Goal: Find specific page/section: Find specific page/section

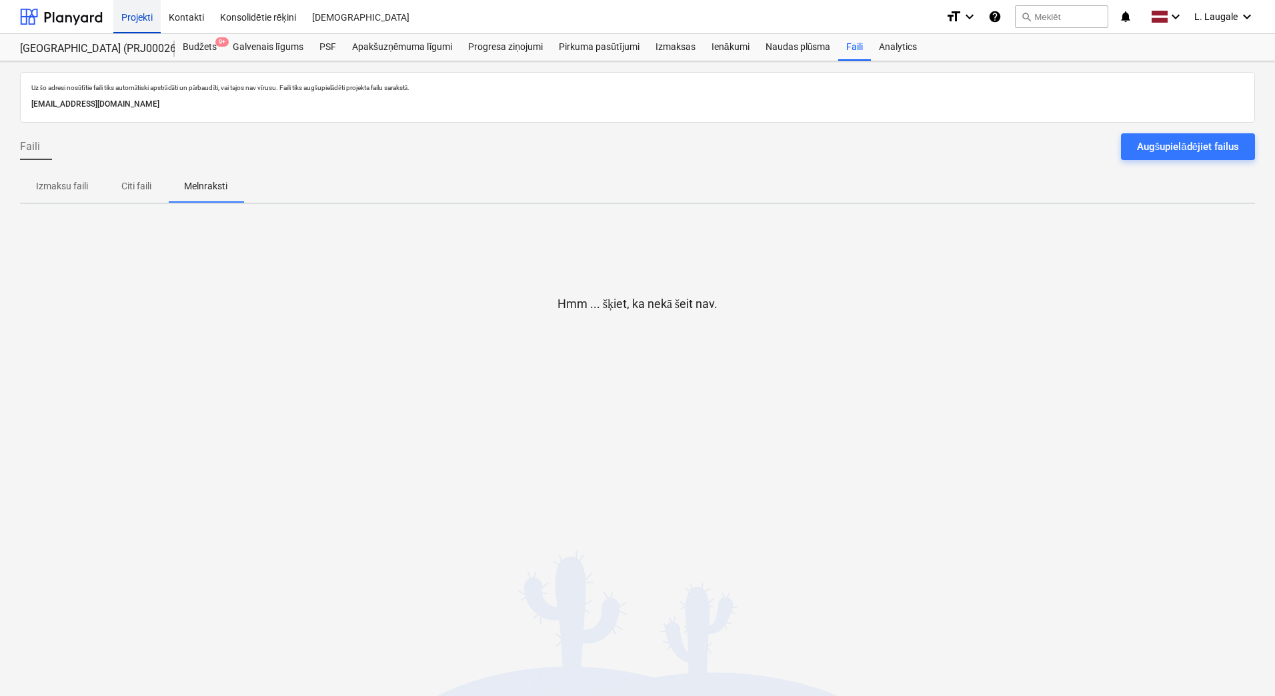
click at [144, 12] on div "Projekti" at bounding box center [136, 16] width 47 height 34
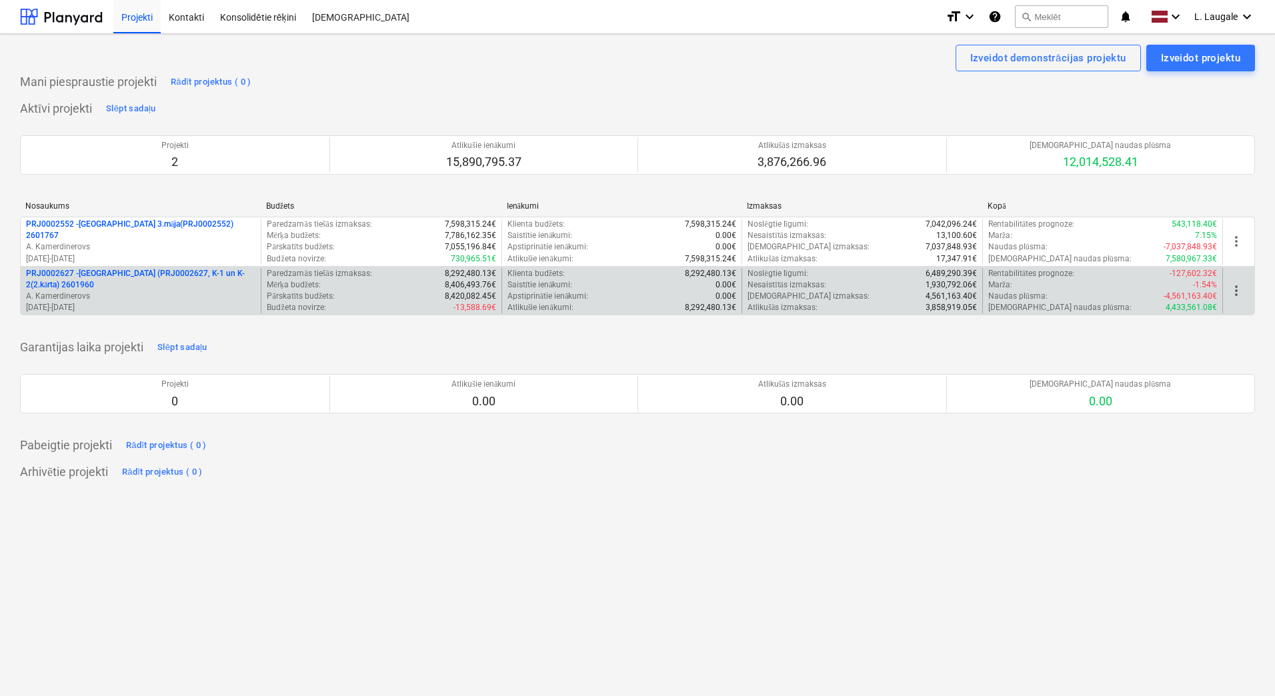
click at [195, 293] on p "A. Kamerdinerovs" at bounding box center [140, 296] width 229 height 11
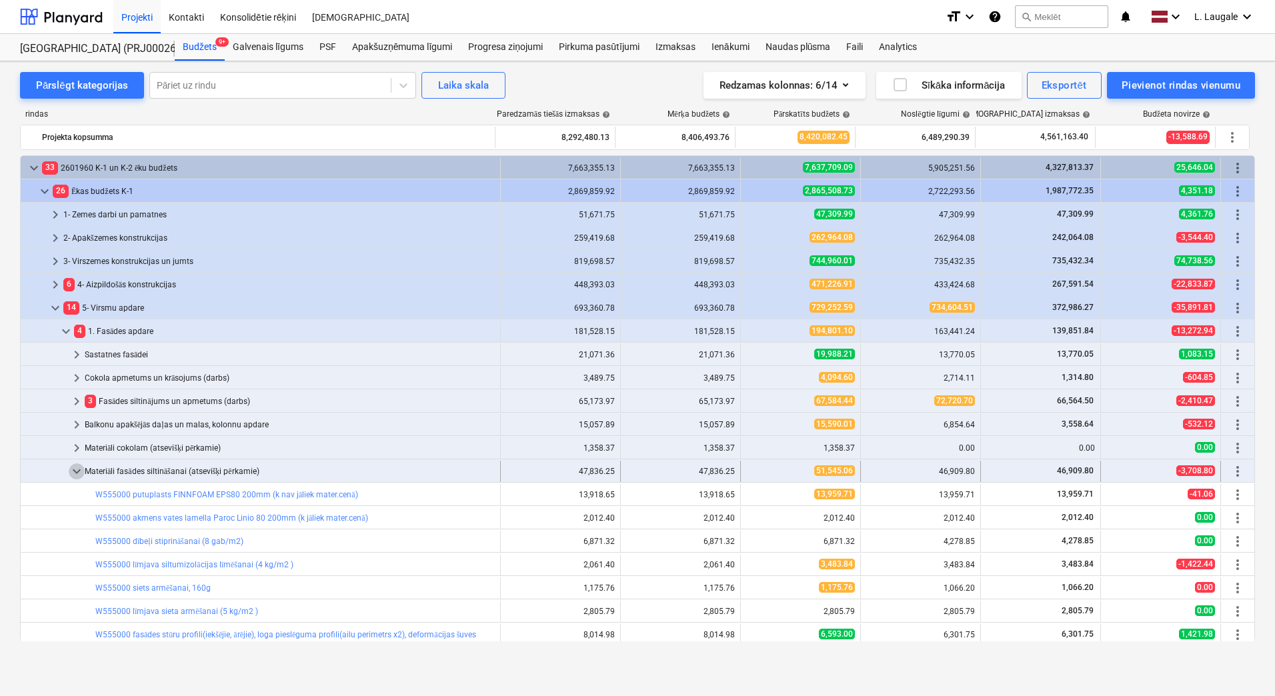
click at [74, 470] on span "keyboard_arrow_down" at bounding box center [77, 472] width 16 height 16
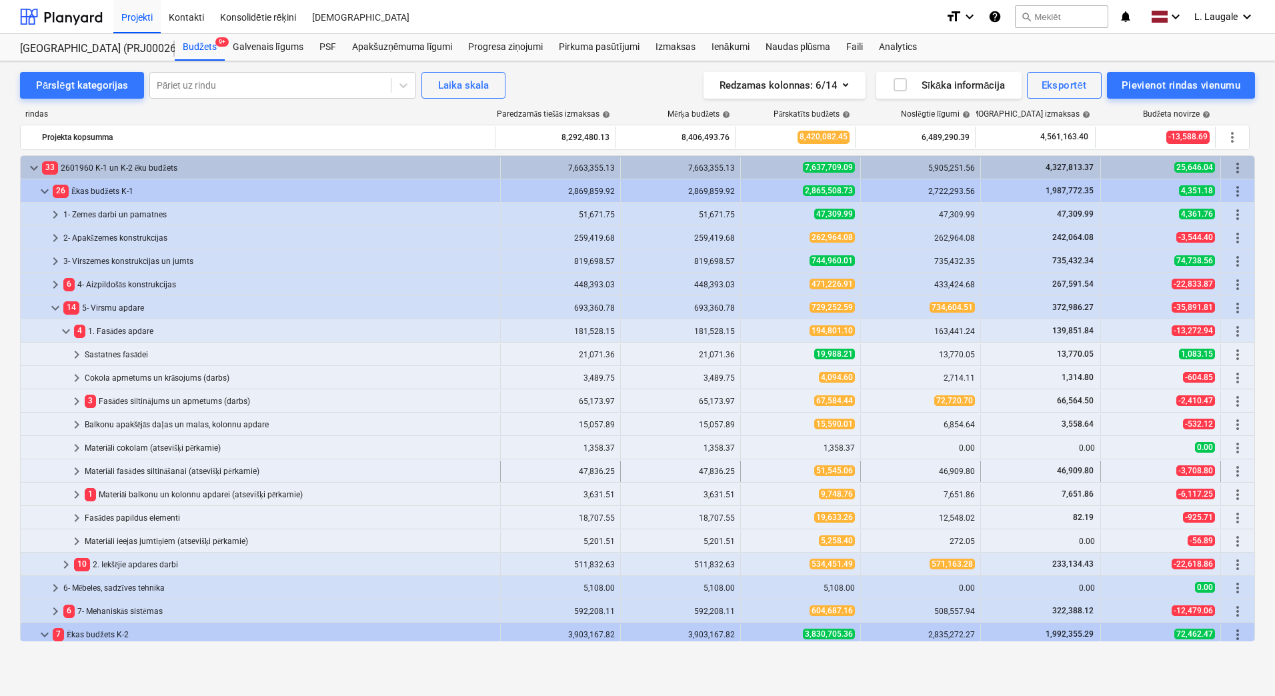
click at [76, 471] on span "keyboard_arrow_right" at bounding box center [77, 472] width 16 height 16
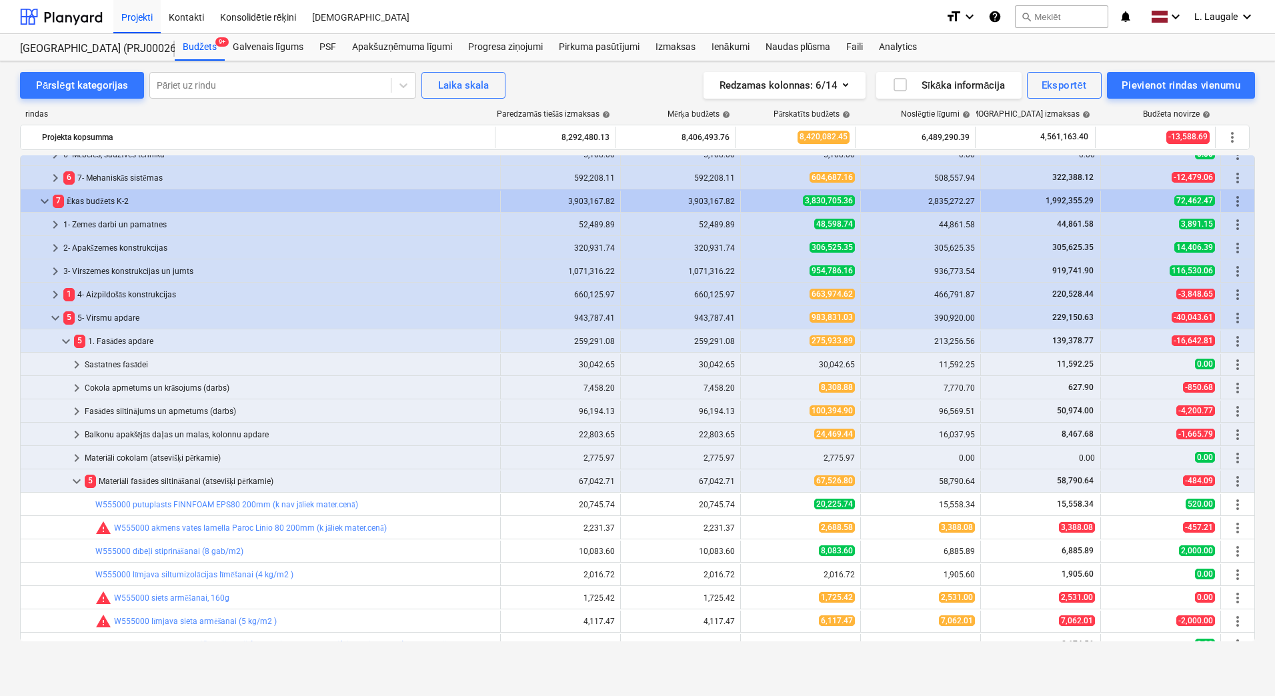
scroll to position [489, 0]
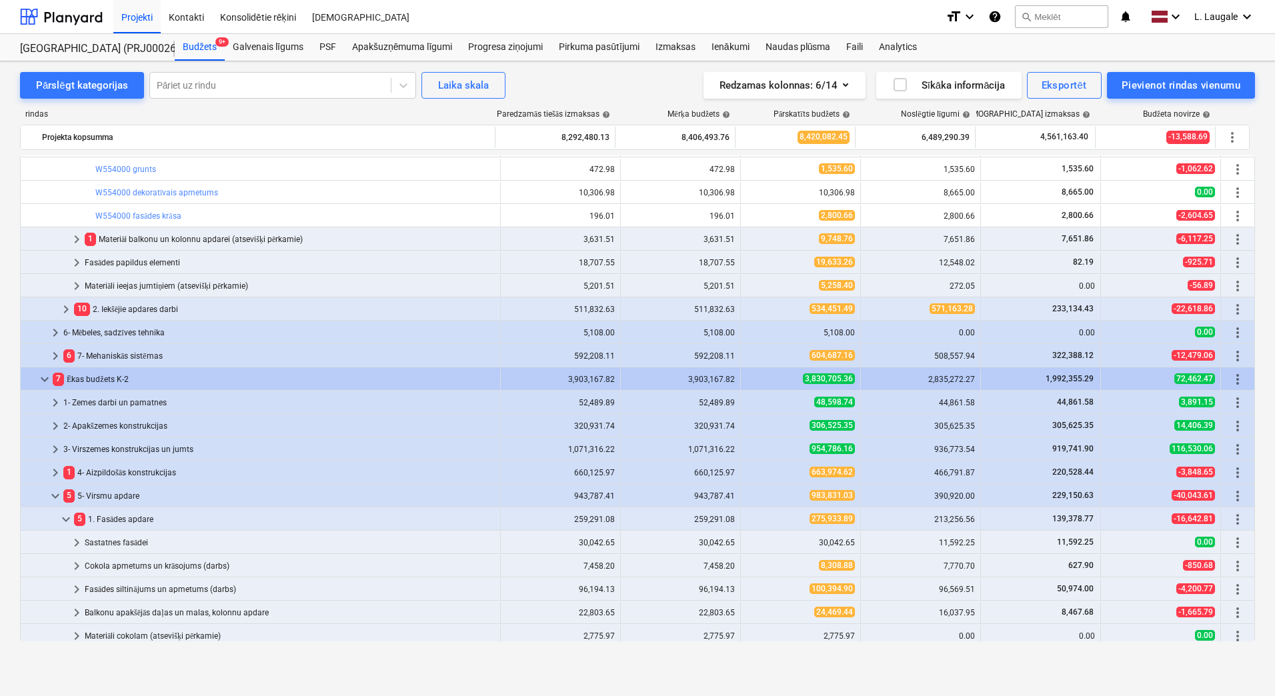
click at [91, 83] on div "Pārslēgt kategorijas" at bounding box center [82, 85] width 92 height 17
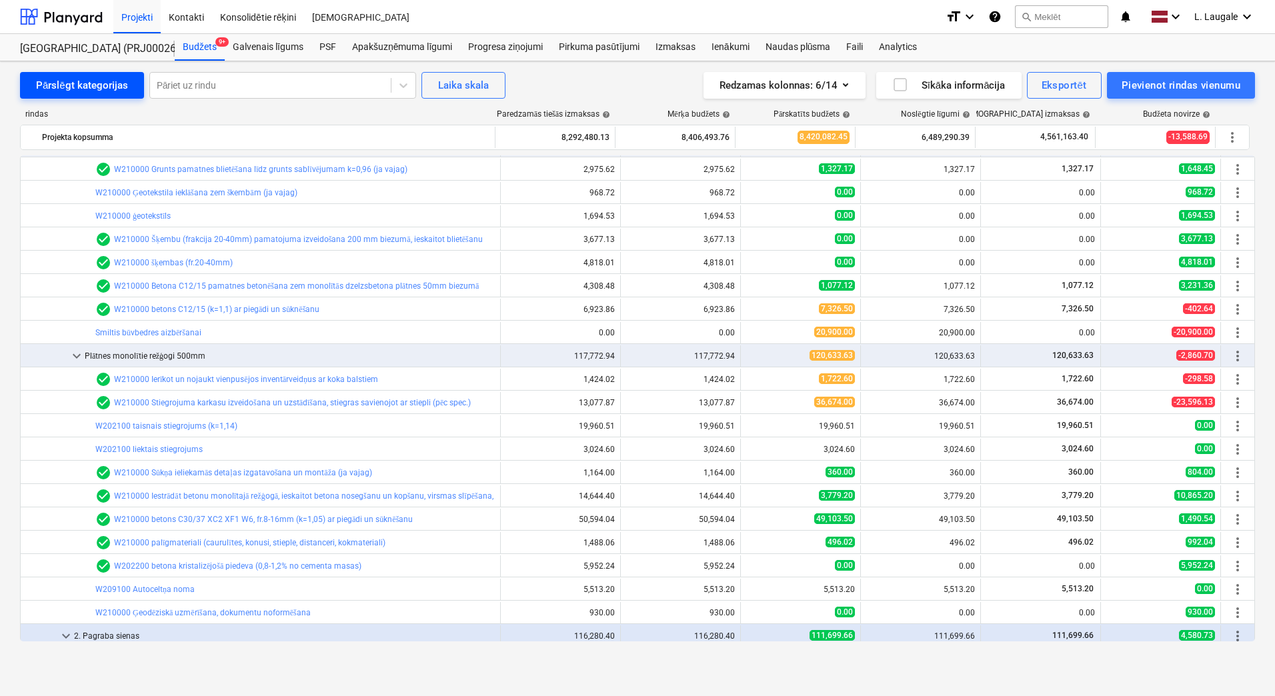
click at [80, 88] on div "Pārslēgt kategorijas" at bounding box center [82, 85] width 92 height 17
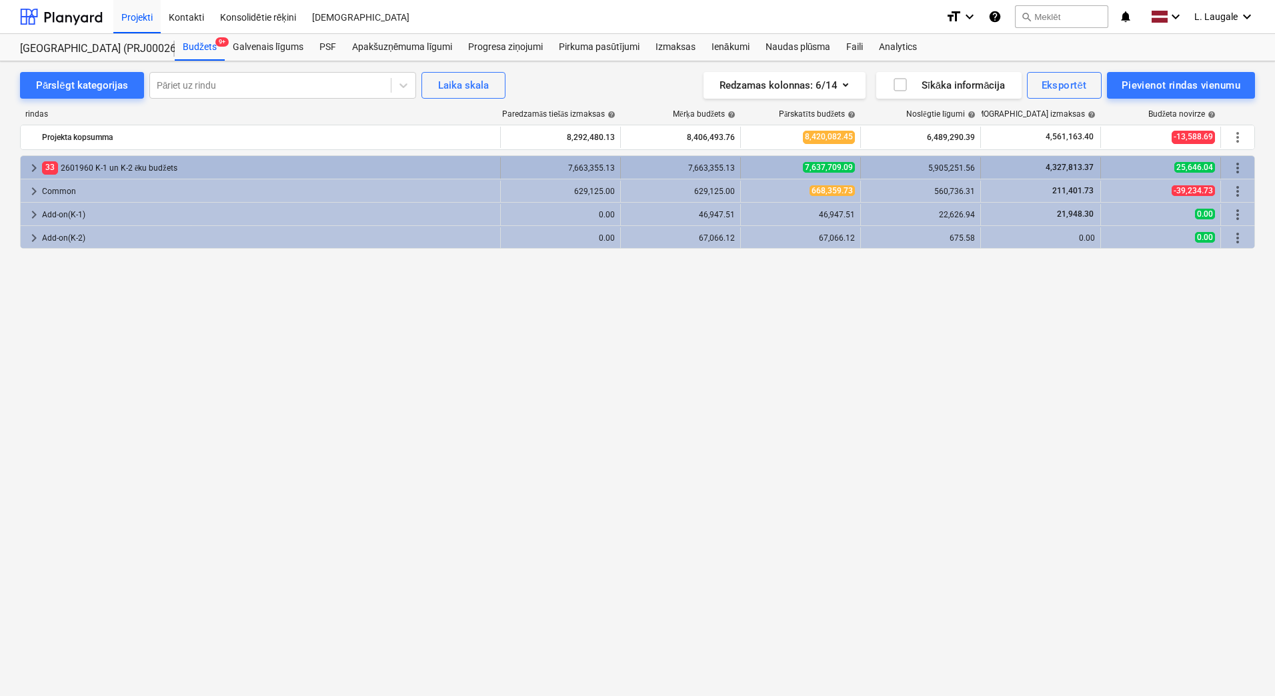
click at [30, 169] on span "keyboard_arrow_right" at bounding box center [34, 168] width 16 height 16
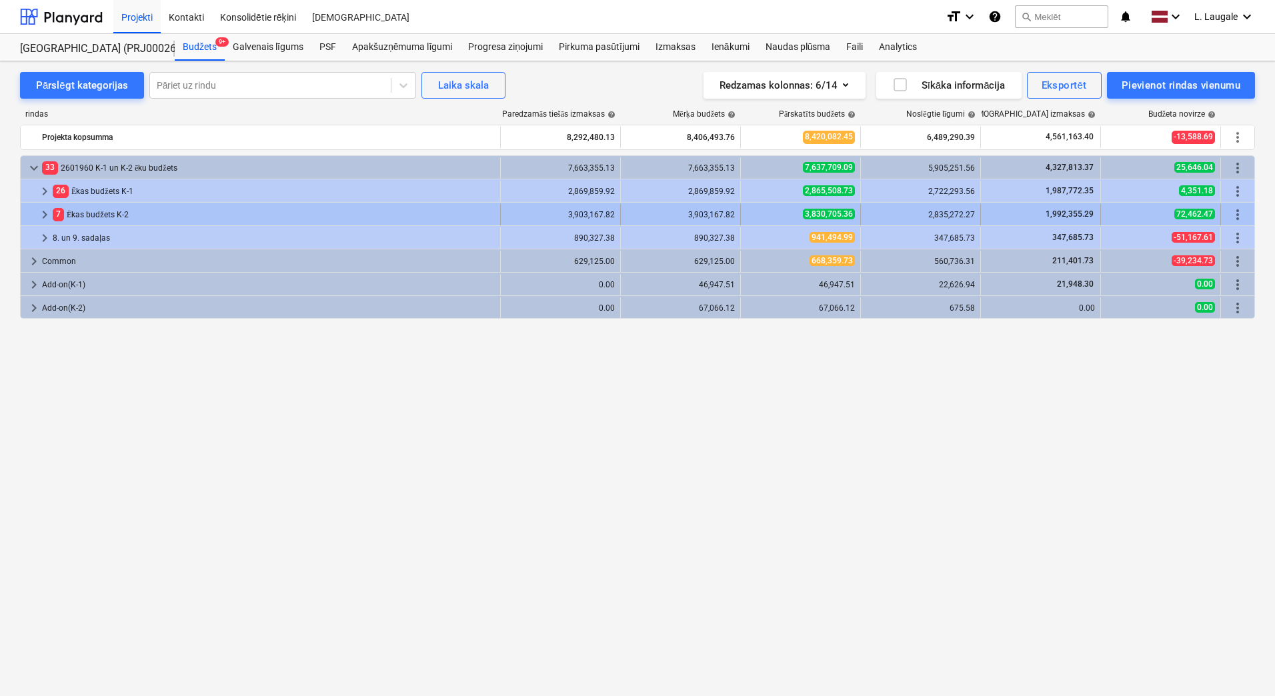
click at [45, 218] on span "keyboard_arrow_right" at bounding box center [45, 215] width 16 height 16
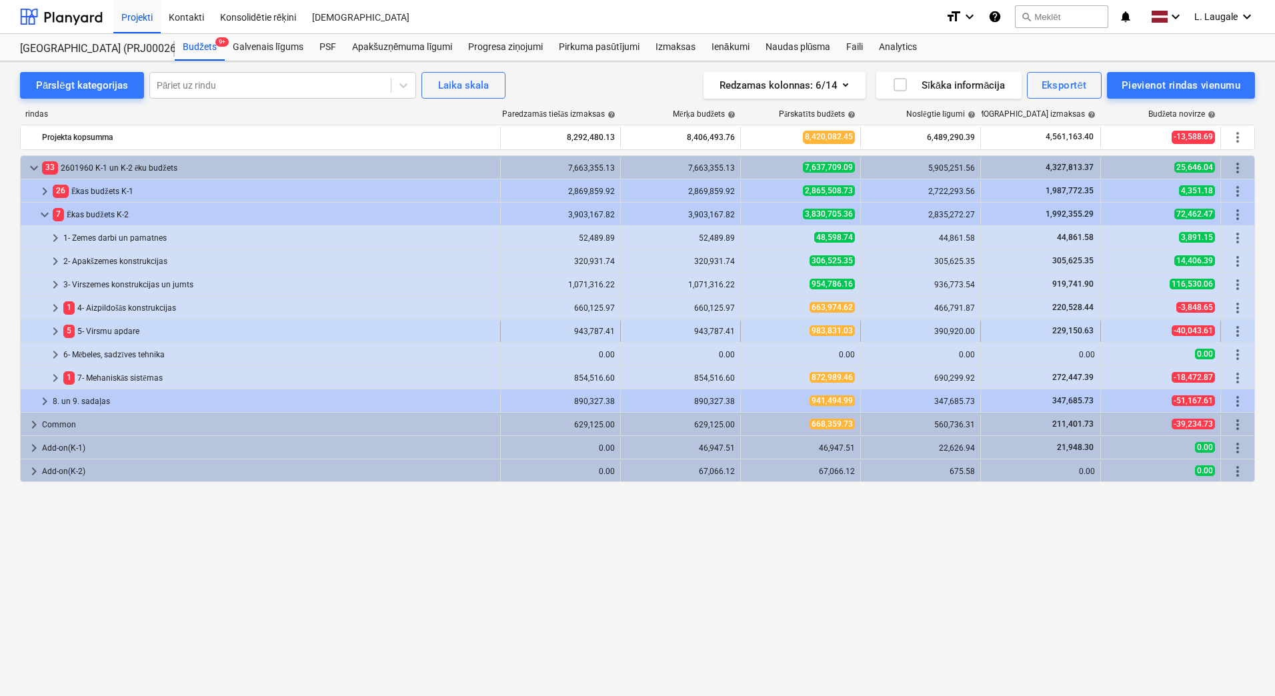
click at [55, 334] on span "keyboard_arrow_right" at bounding box center [55, 332] width 16 height 16
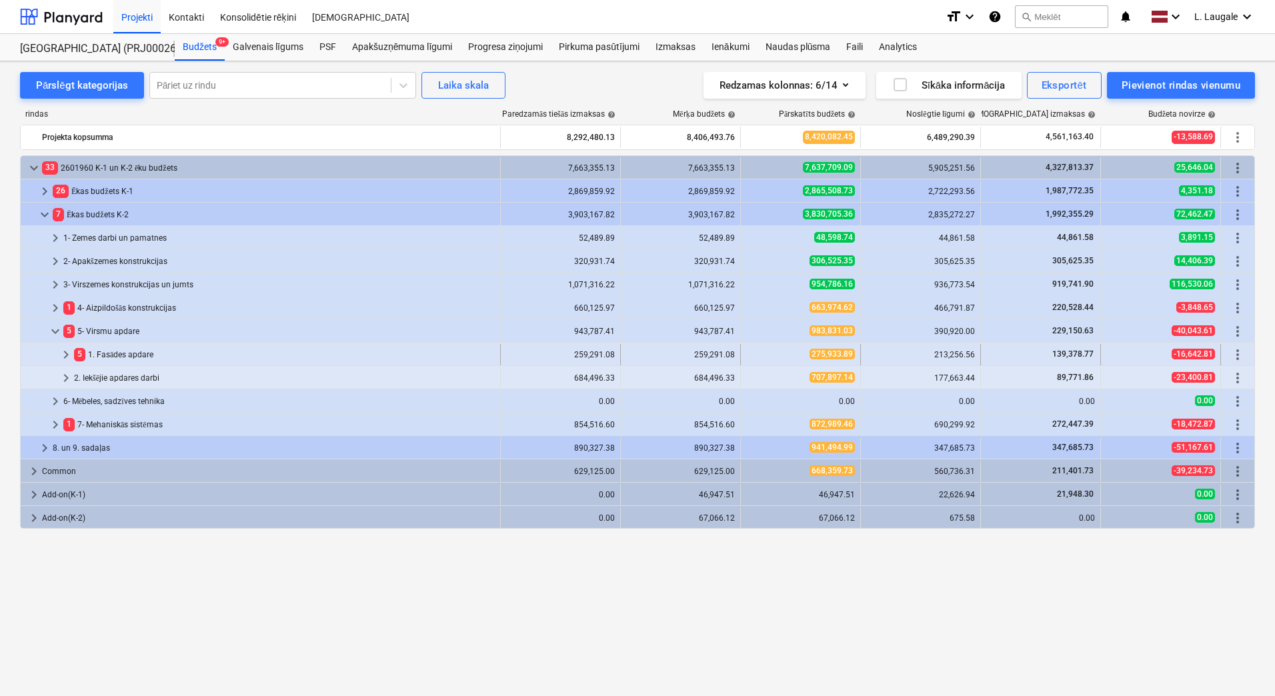
click at [65, 354] on span "keyboard_arrow_right" at bounding box center [66, 355] width 16 height 16
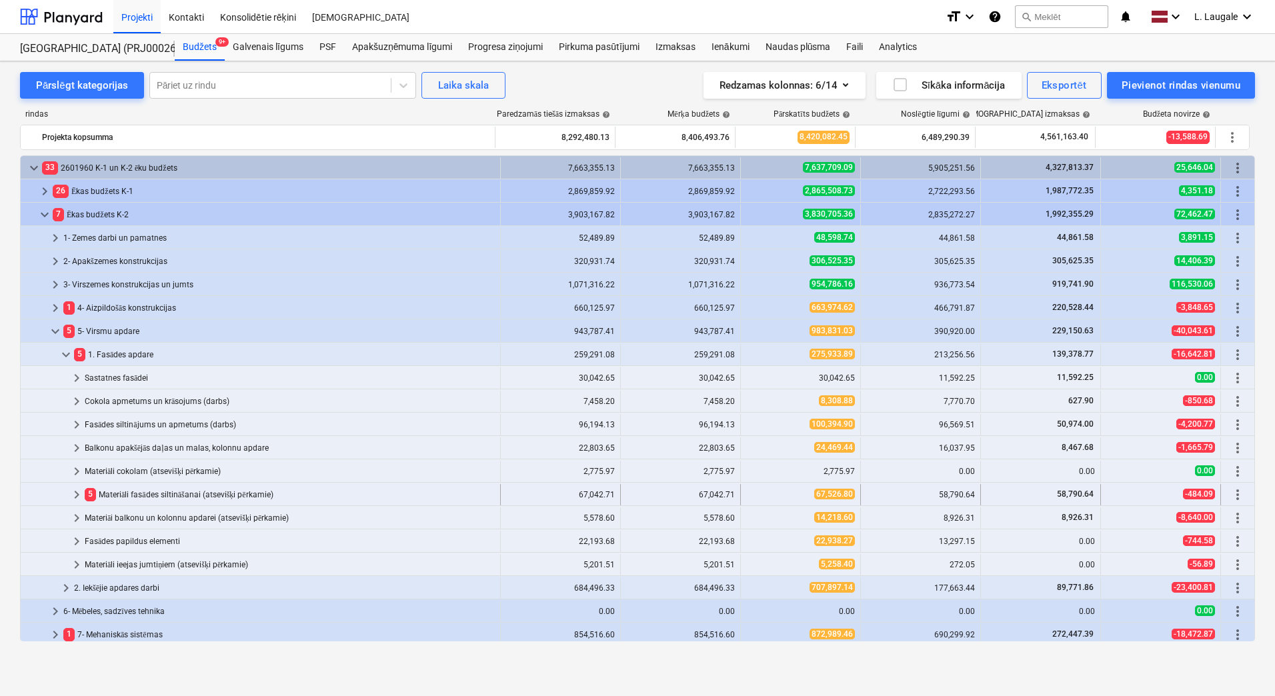
click at [79, 492] on span "keyboard_arrow_right" at bounding box center [77, 495] width 16 height 16
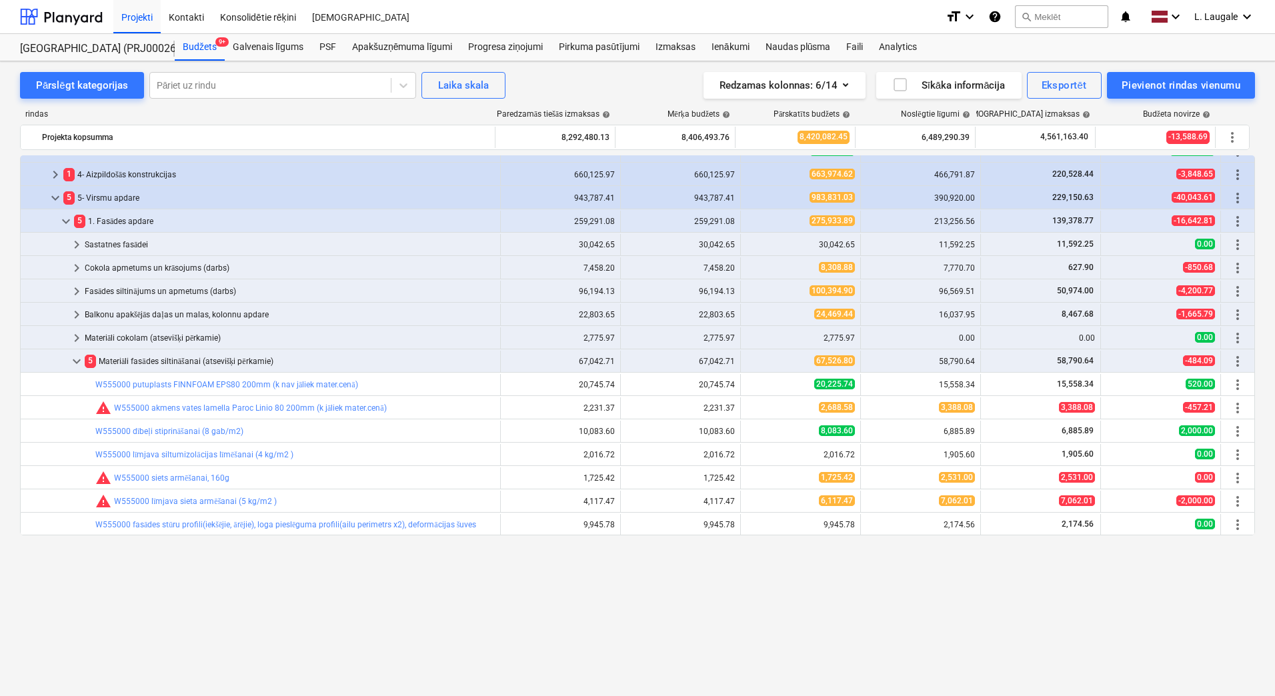
scroll to position [0, 0]
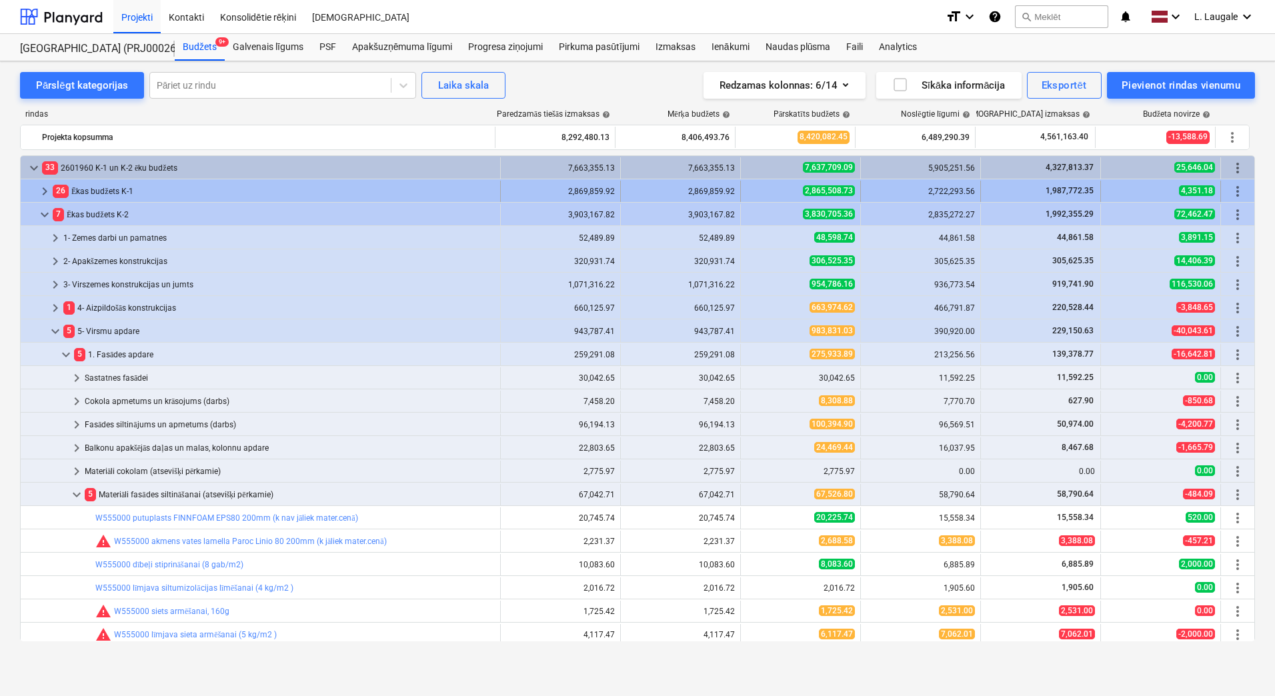
click at [41, 186] on span "keyboard_arrow_right" at bounding box center [45, 191] width 16 height 16
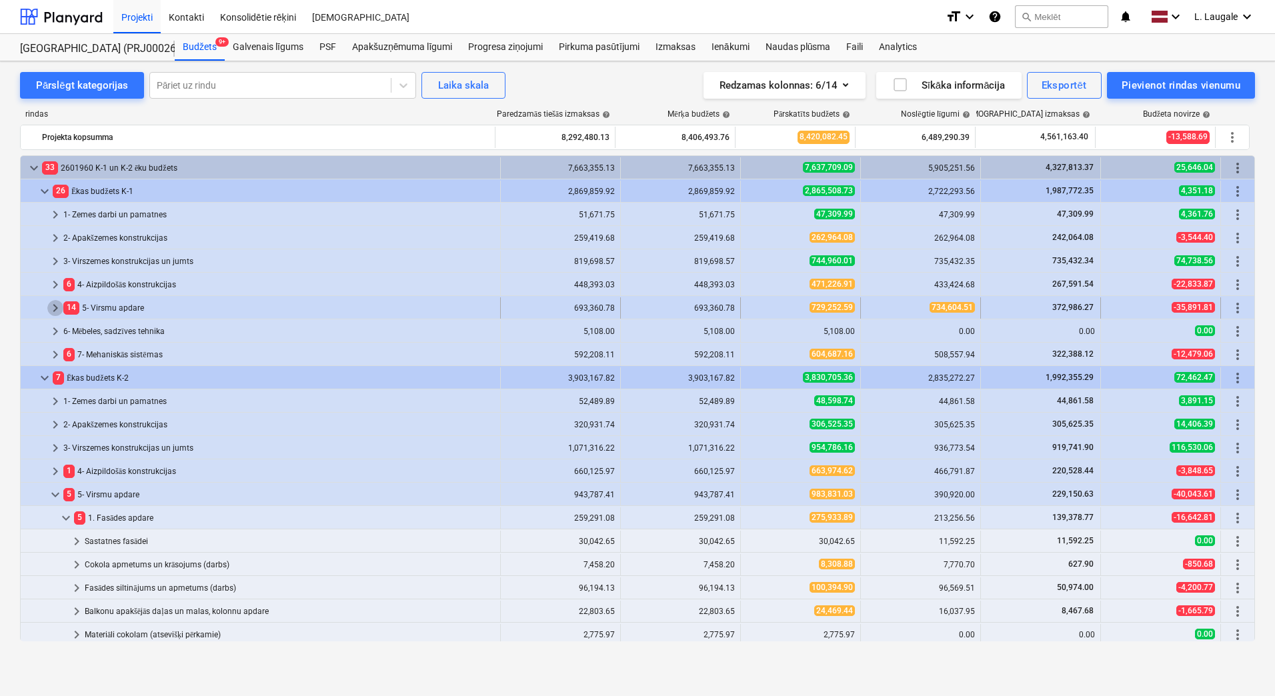
click at [59, 305] on span "keyboard_arrow_right" at bounding box center [55, 308] width 16 height 16
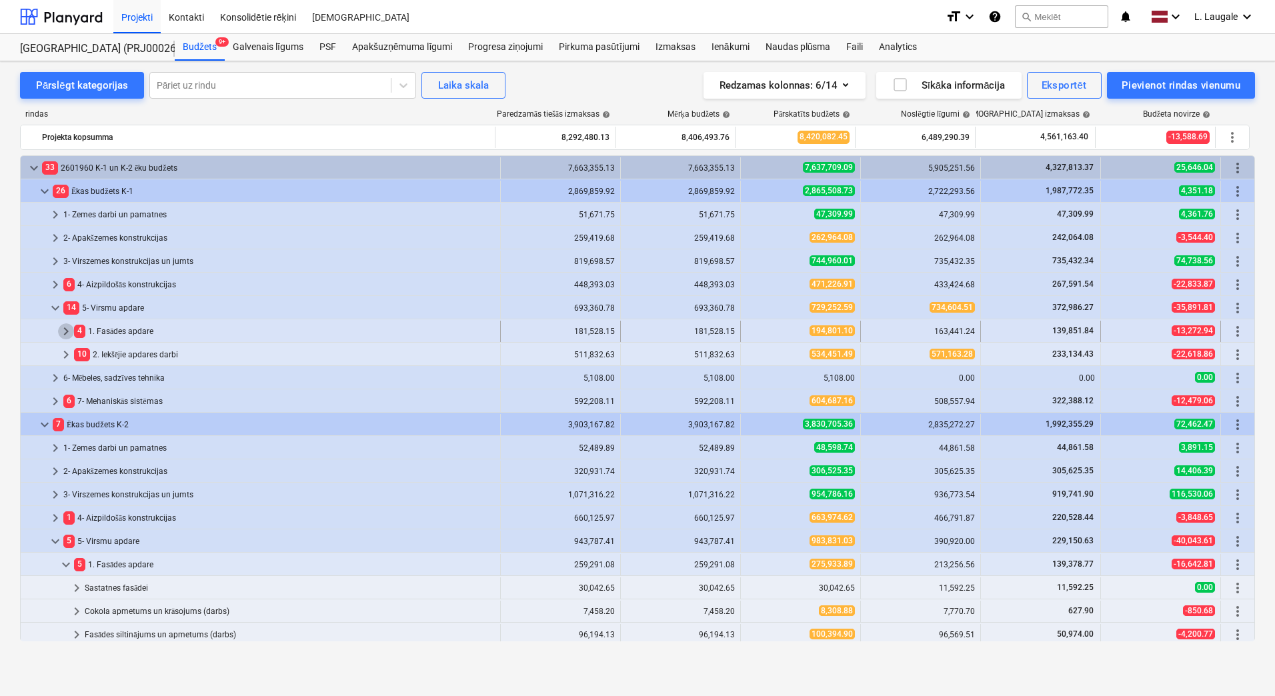
click at [65, 334] on span "keyboard_arrow_right" at bounding box center [66, 332] width 16 height 16
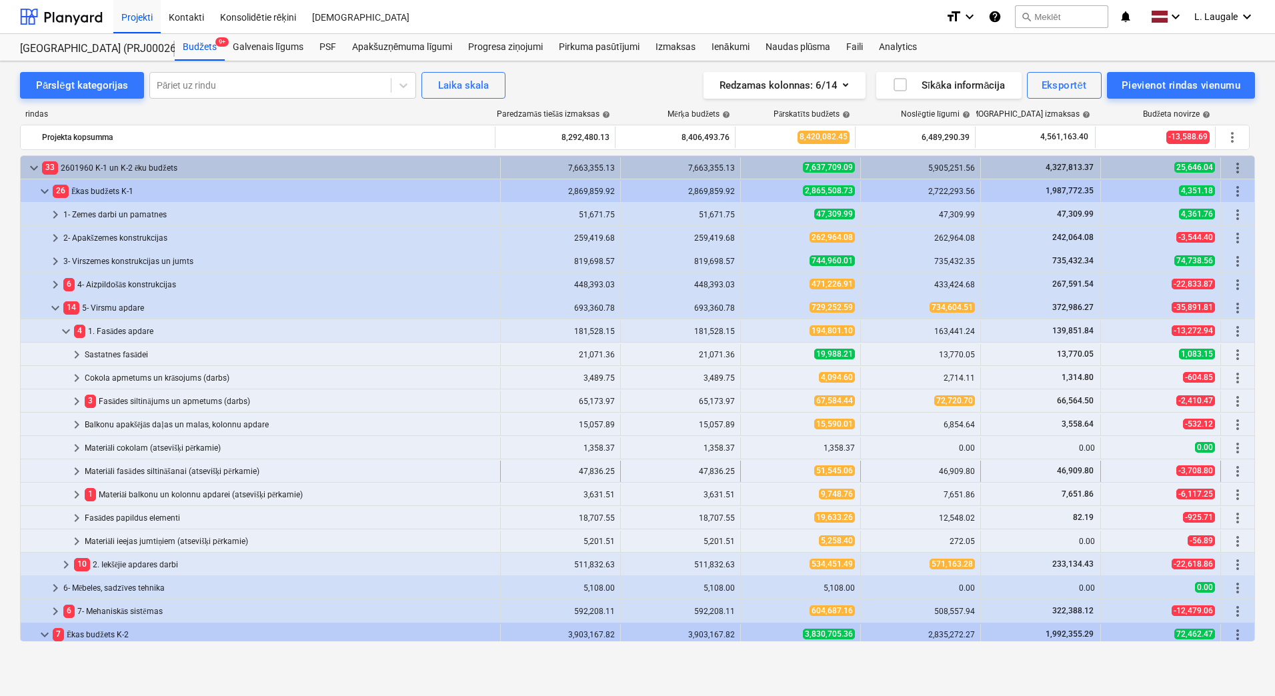
click at [77, 468] on span "keyboard_arrow_right" at bounding box center [77, 472] width 16 height 16
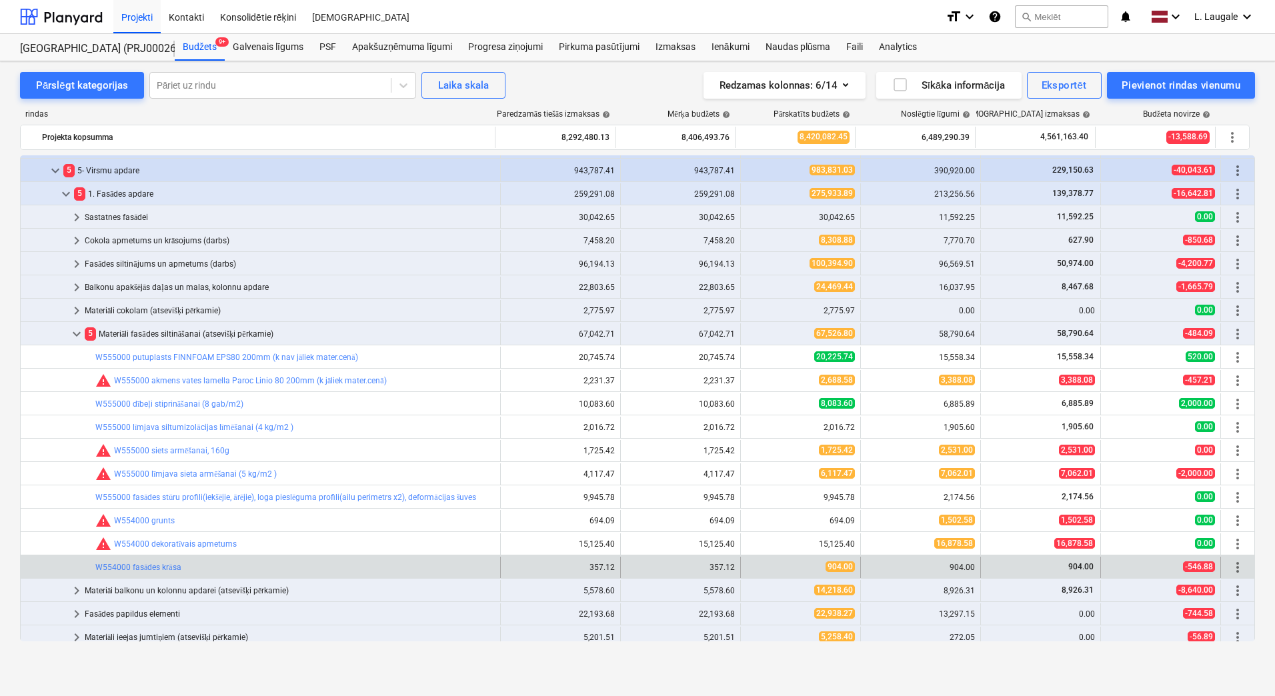
scroll to position [889, 0]
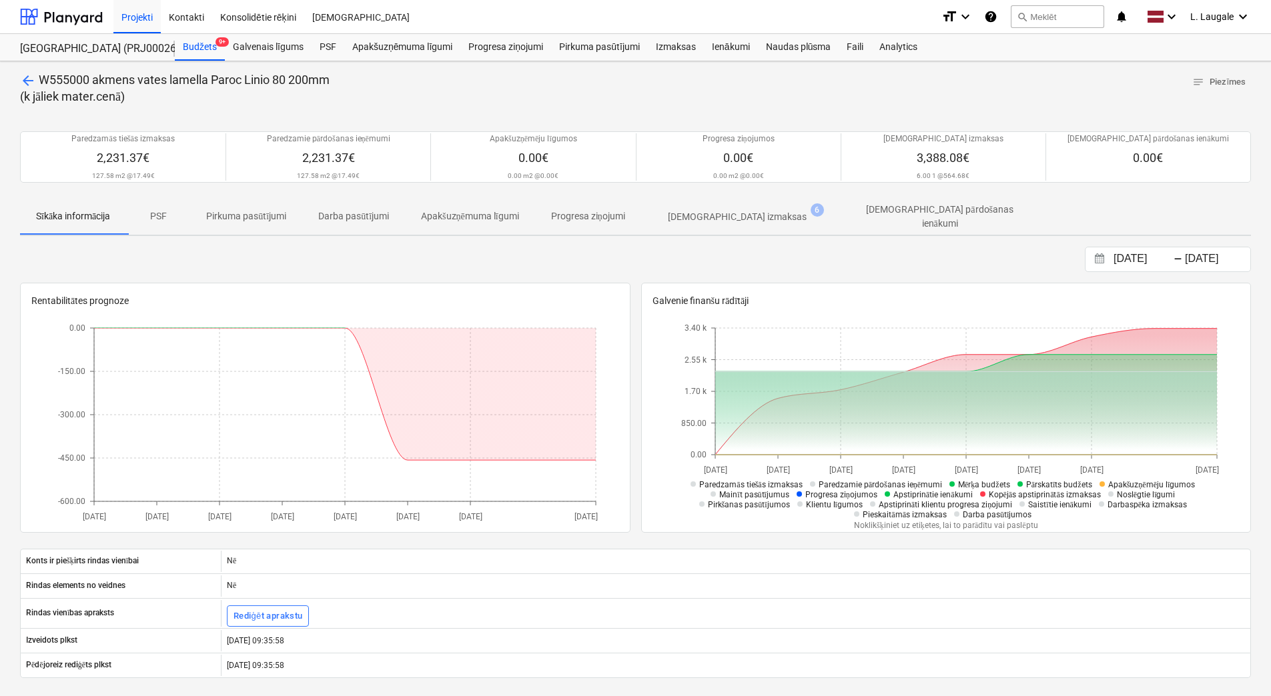
click at [303, 250] on div "[DATE] Press the down arrow key to interact with the calendar and select a date…" at bounding box center [635, 259] width 1231 height 25
click at [299, 251] on div "[DATE] Press the down arrow key to interact with the calendar and select a date…" at bounding box center [635, 259] width 1231 height 25
click at [314, 265] on div "[DATE] Press the down arrow key to interact with the calendar and select a date…" at bounding box center [635, 259] width 1231 height 25
click at [279, 261] on div "[DATE] Press the down arrow key to interact with the calendar and select a date…" at bounding box center [635, 259] width 1231 height 25
